Goal: Task Accomplishment & Management: Manage account settings

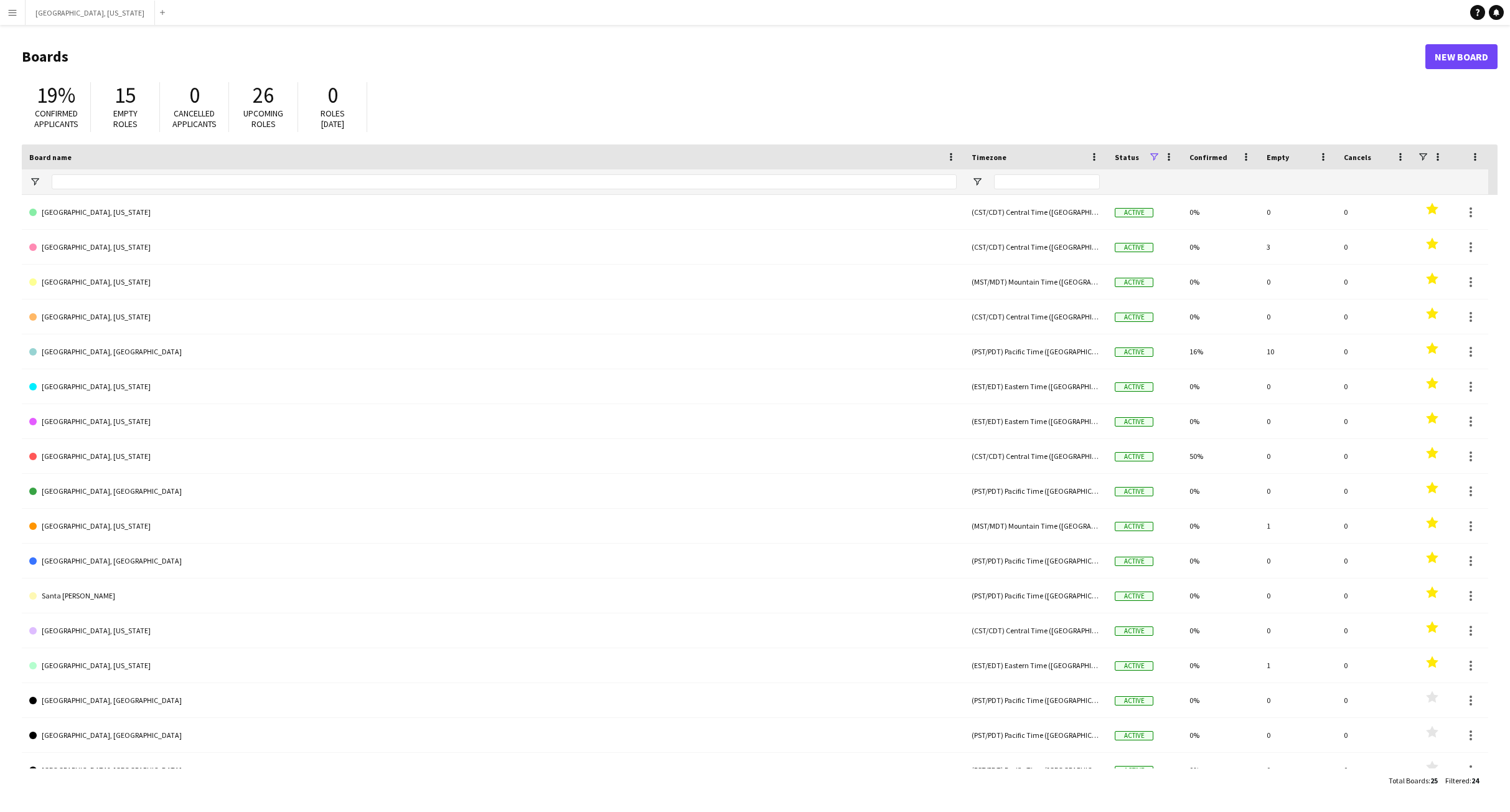
click at [21, 15] on button "Menu" at bounding box center [12, 12] width 25 height 25
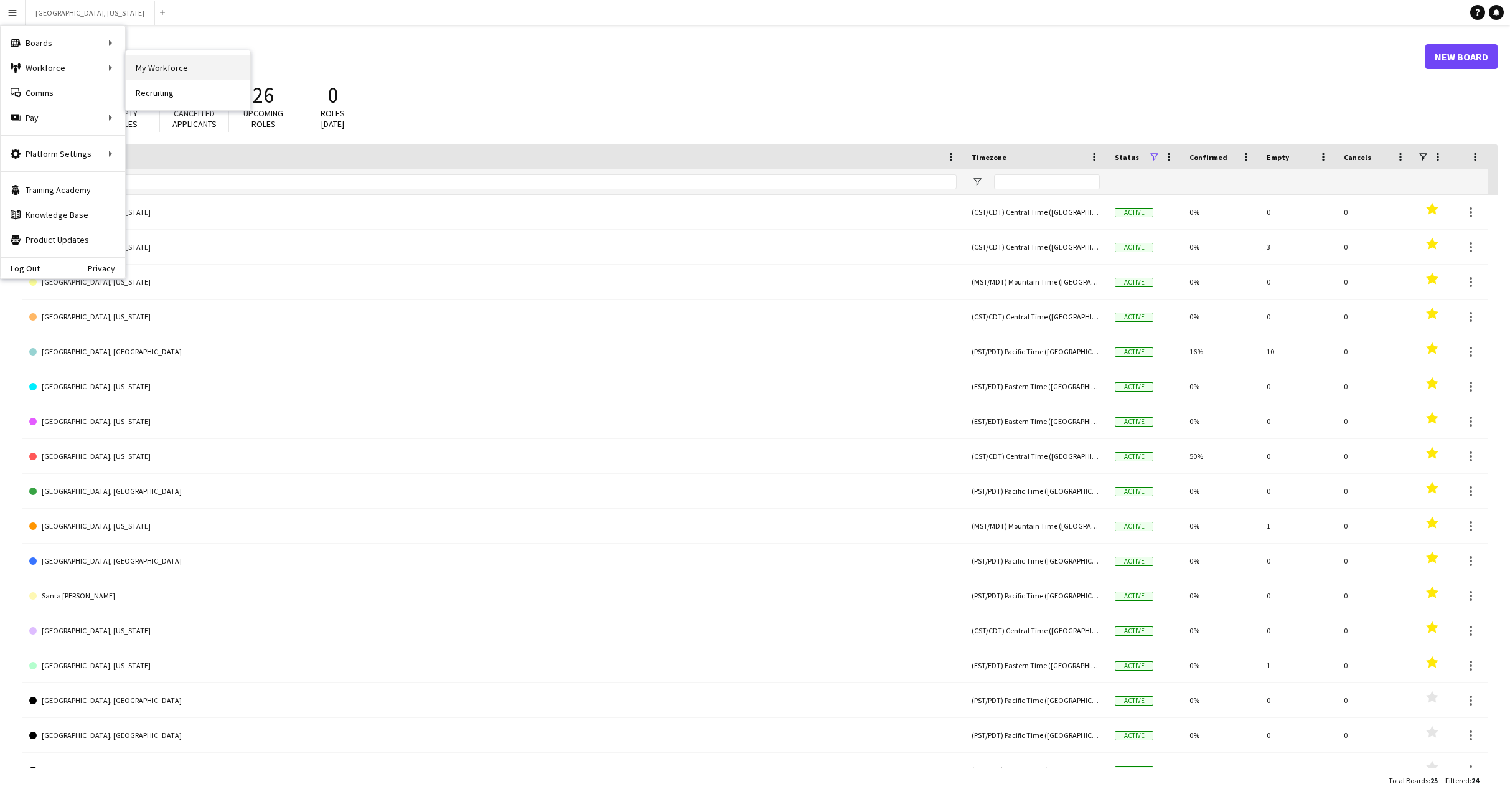
click at [159, 64] on link "My Workforce" at bounding box center [188, 68] width 124 height 25
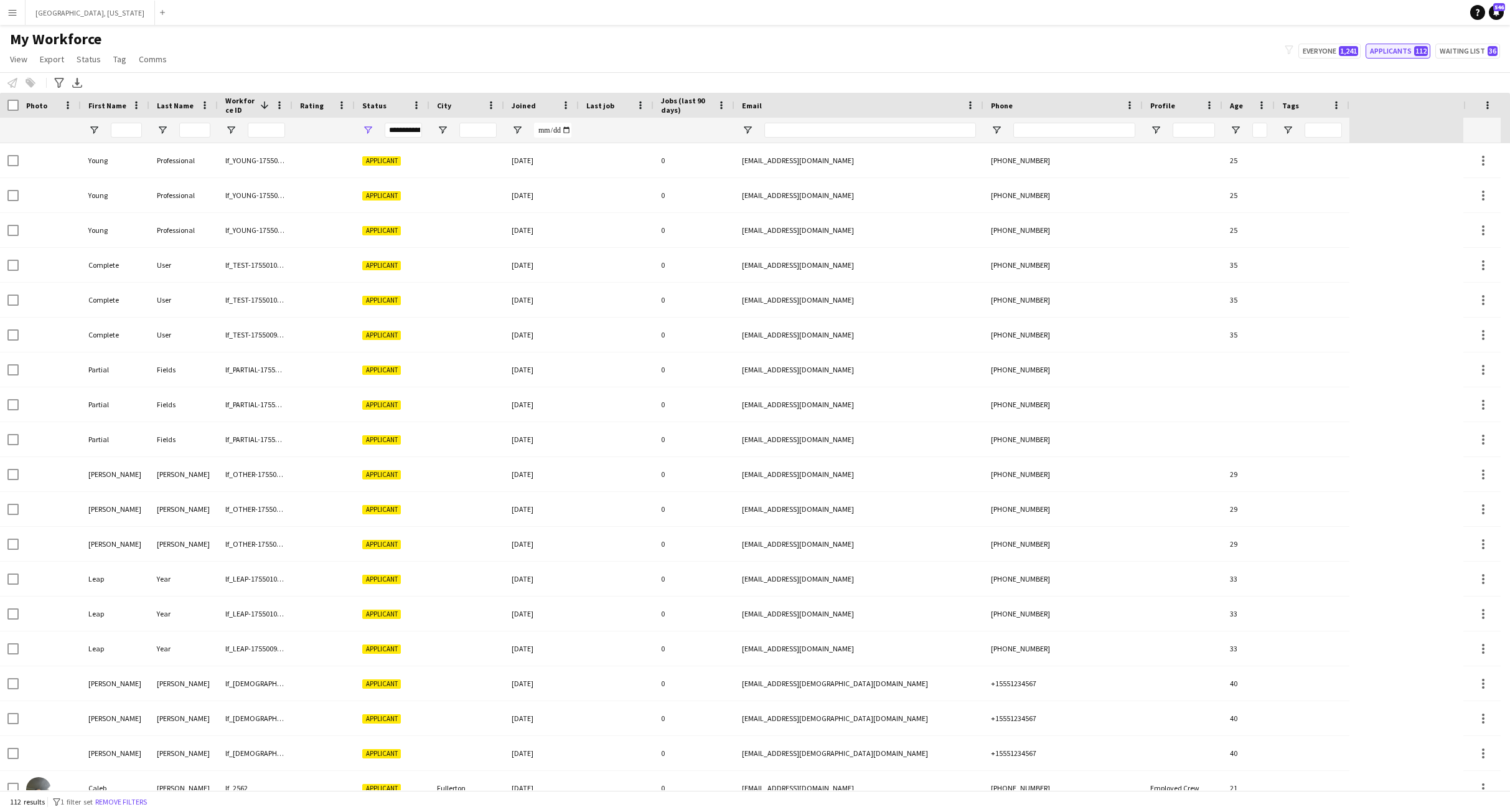
click at [1409, 54] on button "Applicants 112" at bounding box center [1399, 51] width 65 height 15
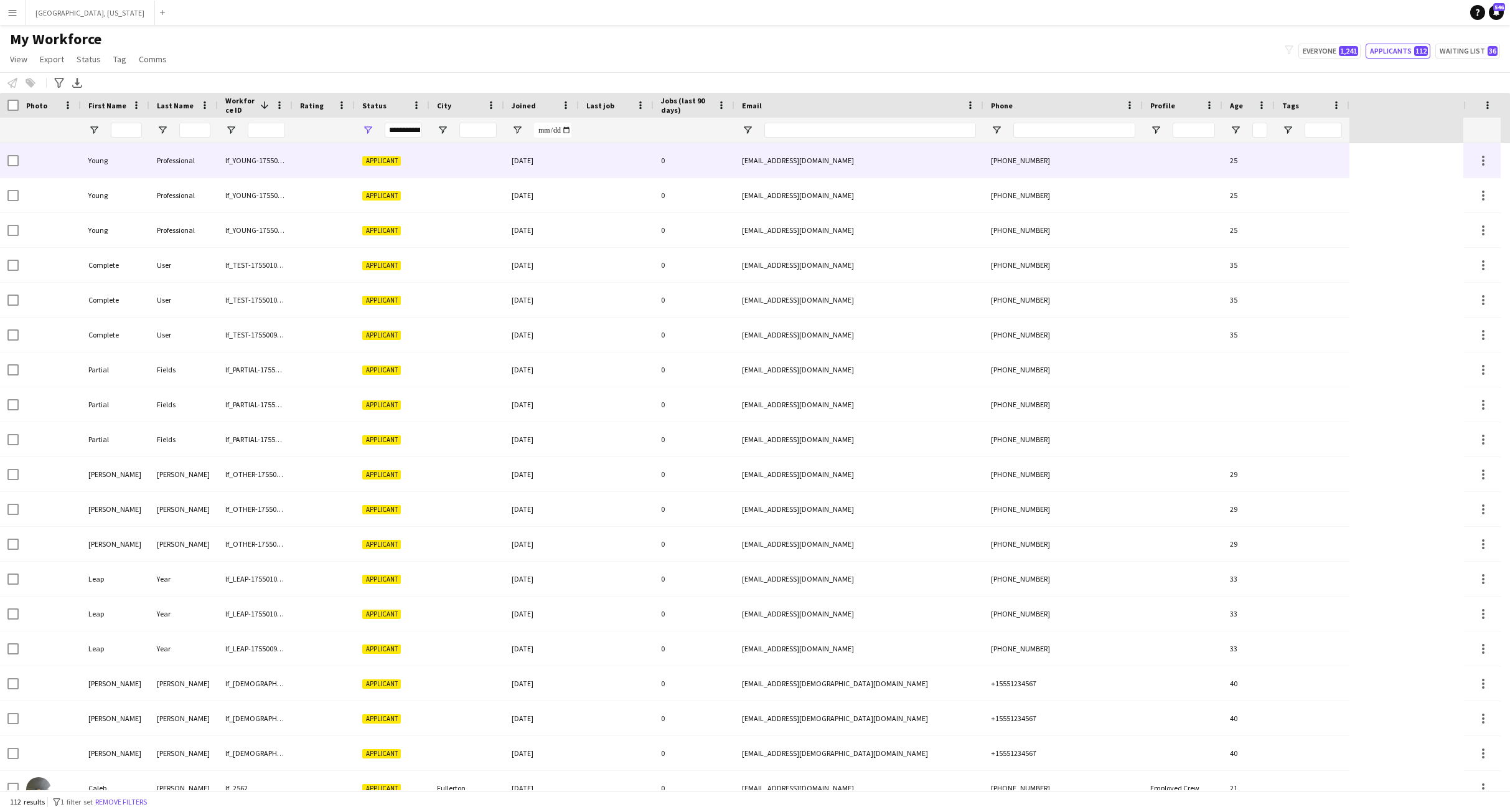
click at [196, 172] on div "Professional" at bounding box center [184, 160] width 69 height 34
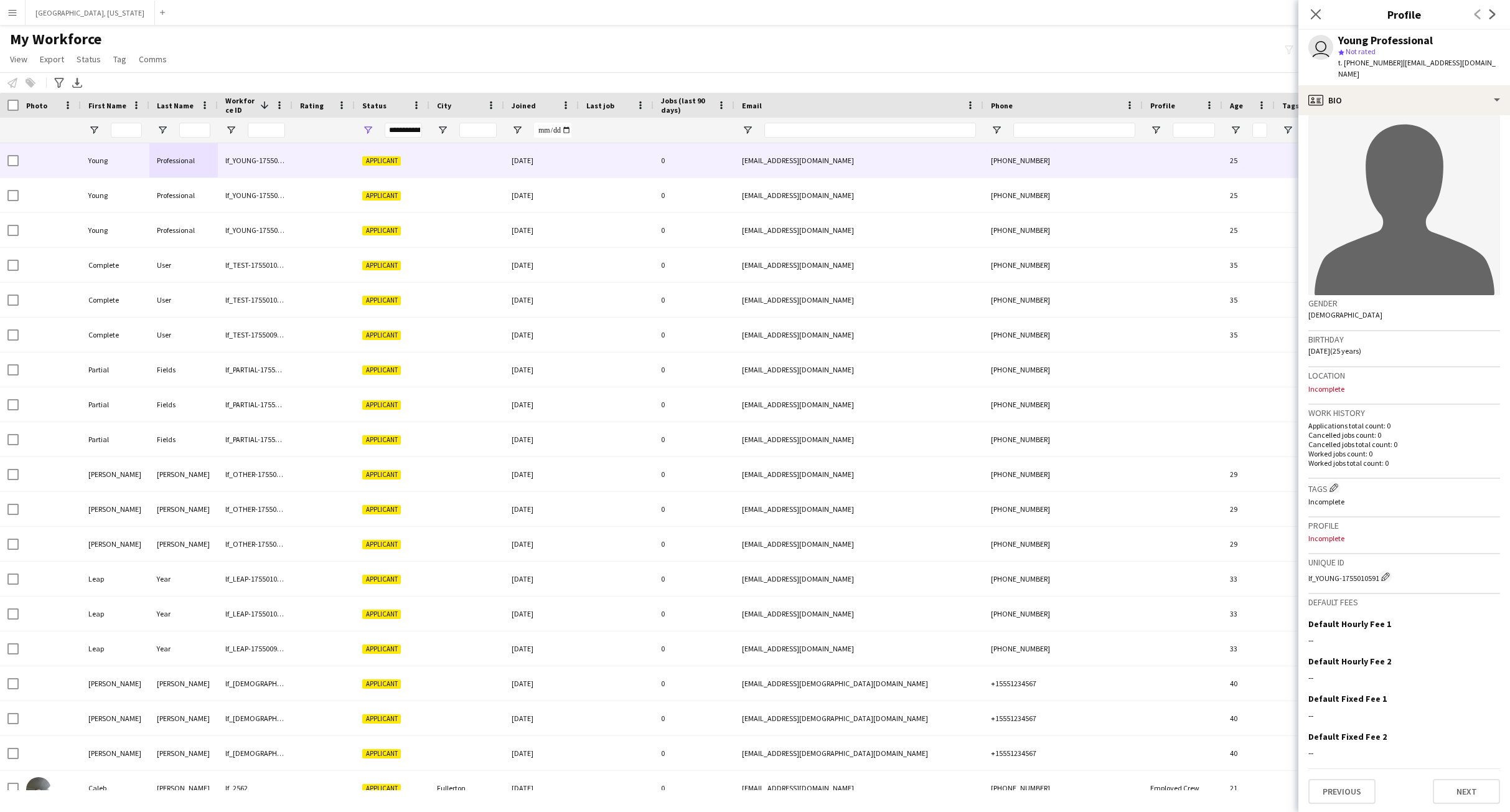
scroll to position [20, 0]
click at [821, 131] on input "Email Filter Input" at bounding box center [870, 130] width 212 height 15
paste input "**********"
type input "**********"
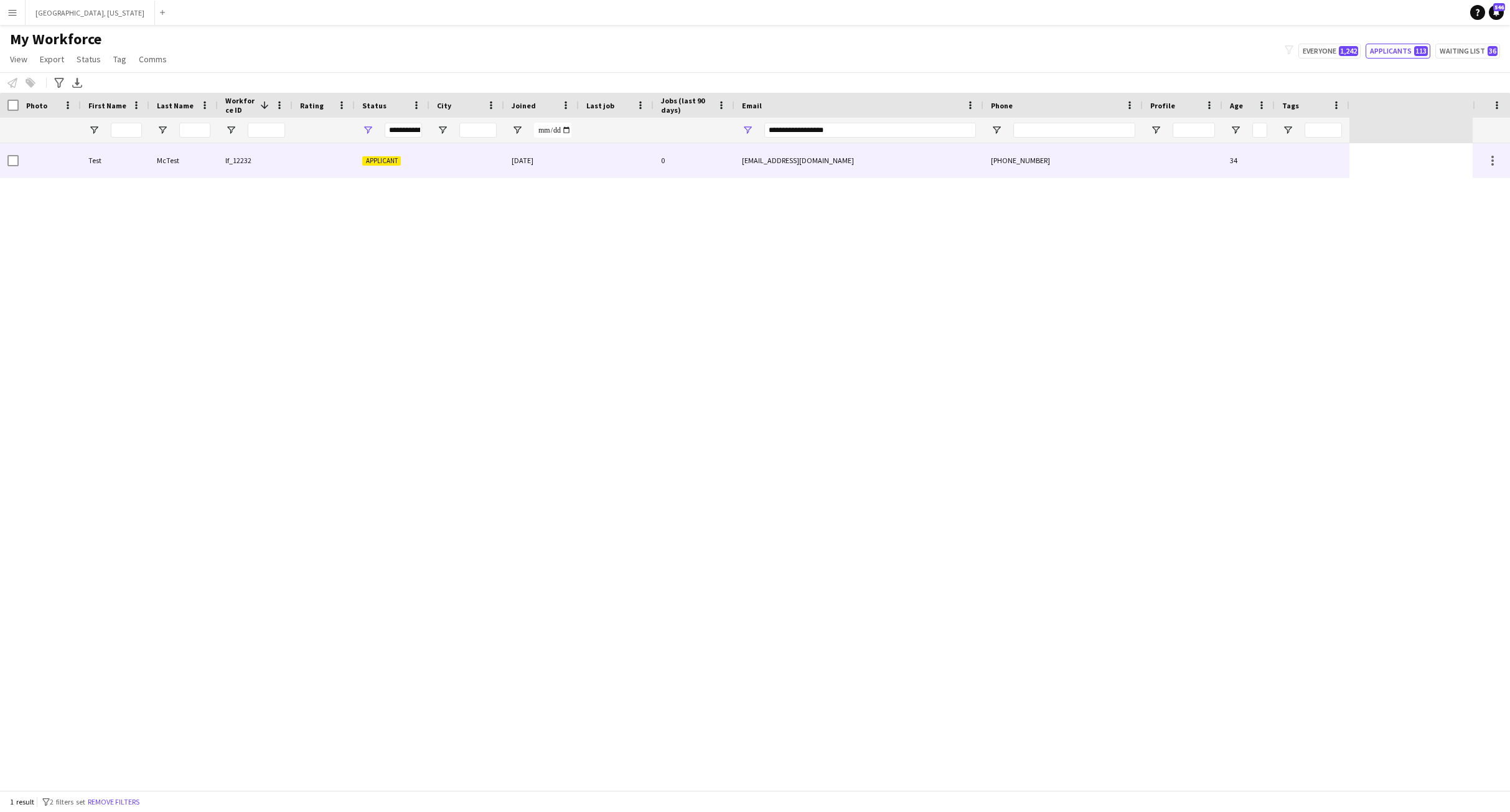
click at [327, 176] on div at bounding box center [324, 160] width 62 height 34
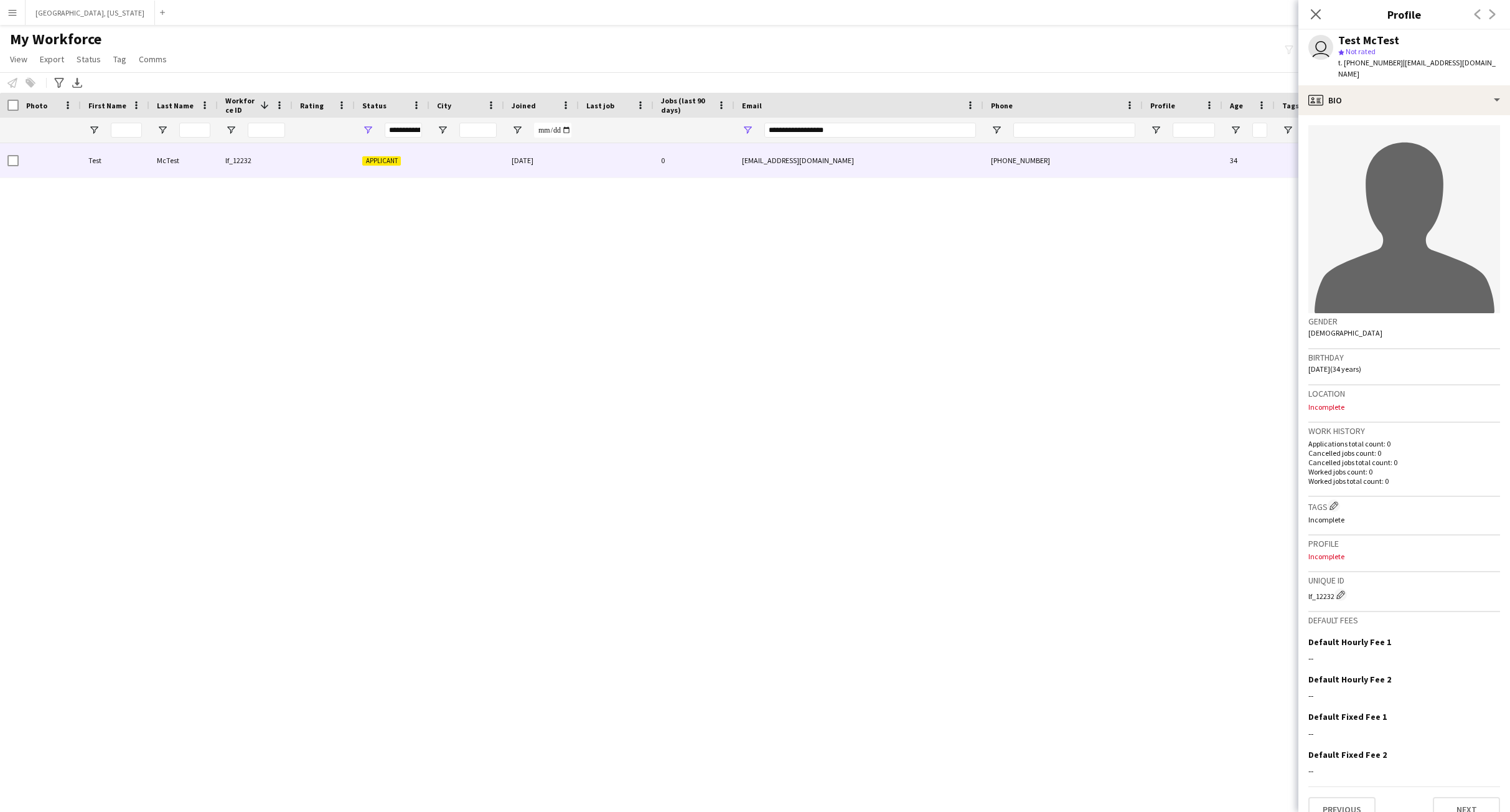
click at [734, 55] on div "My Workforce View Views Default view New view Update view Delete view Edit name…" at bounding box center [755, 51] width 1510 height 43
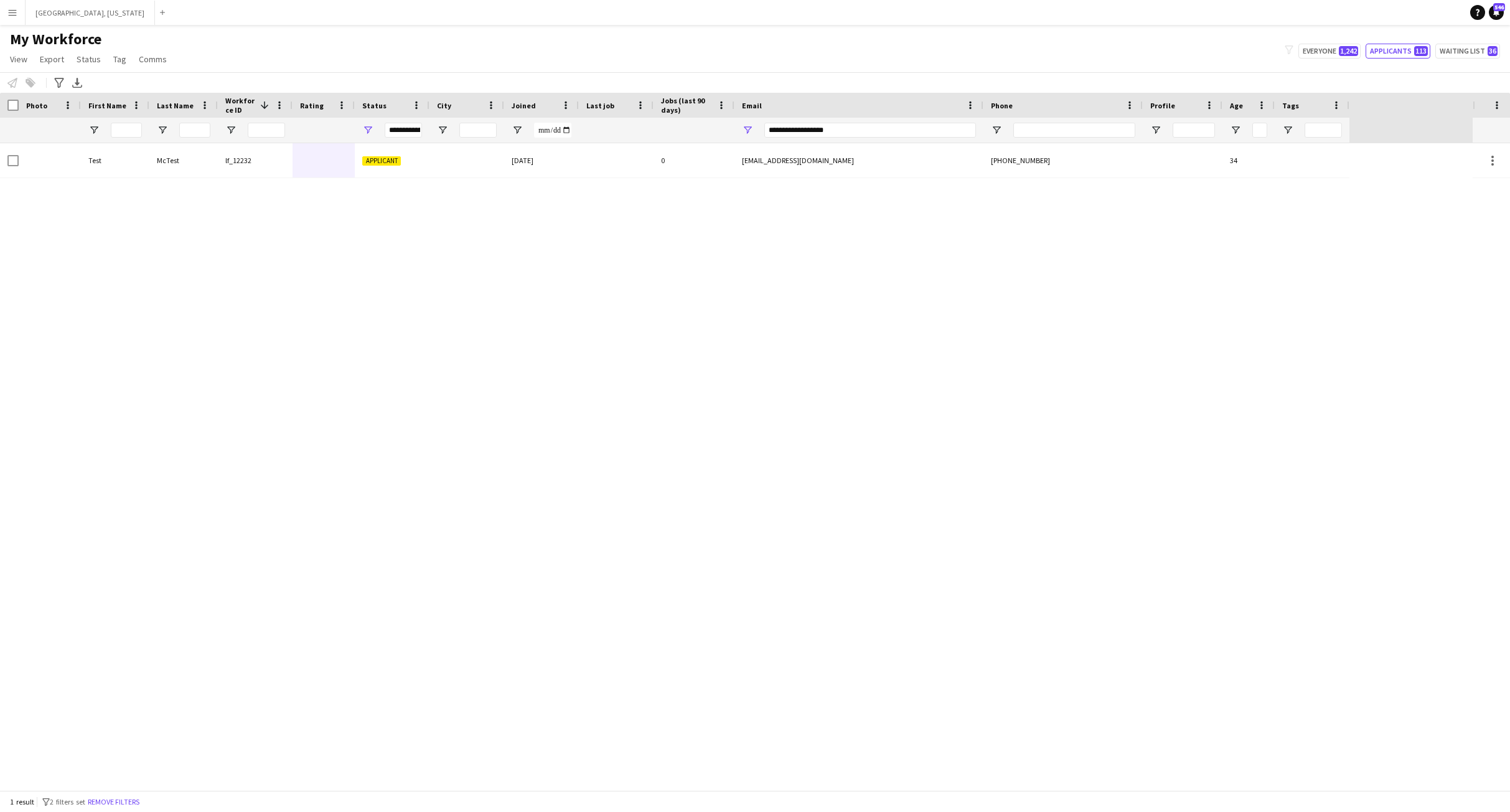
click at [302, 299] on div "Test McTest lf_12232 Applicant 08-12-2025 0 test2@flow.digital +16303492039 34" at bounding box center [736, 466] width 1473 height 646
